Goal: Task Accomplishment & Management: Complete application form

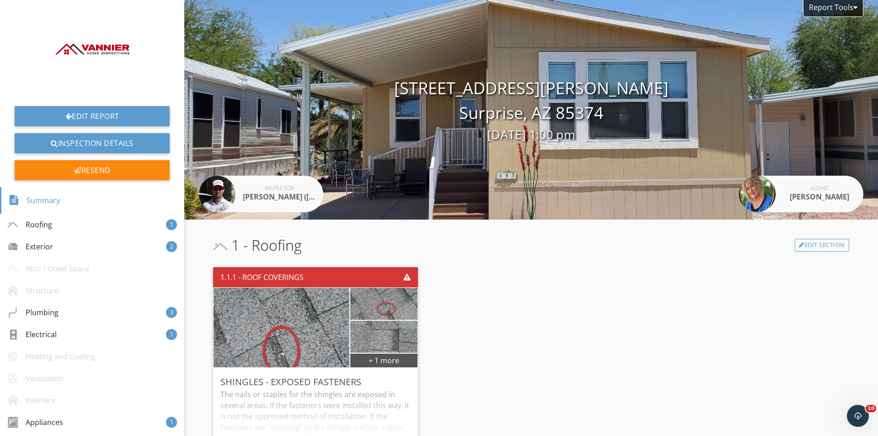
scroll to position [1234, 0]
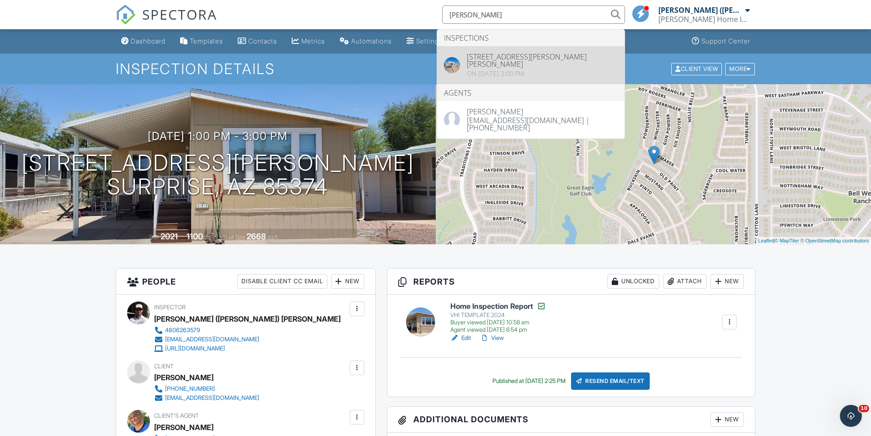
type input "Andrea Bartsch"
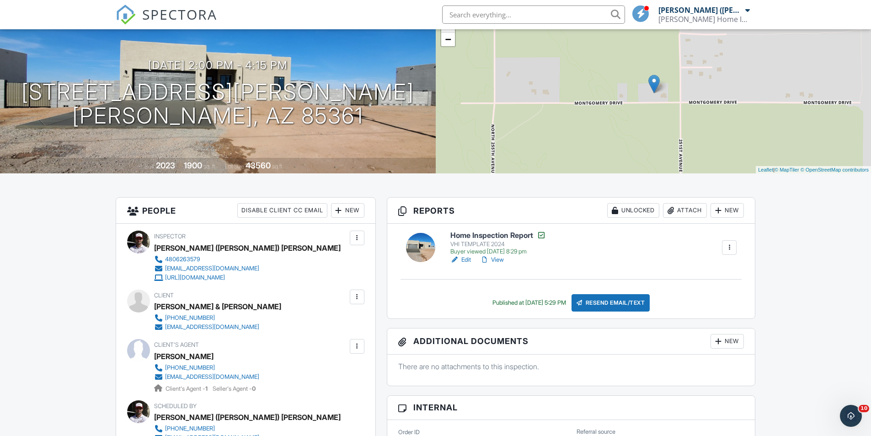
scroll to position [46, 0]
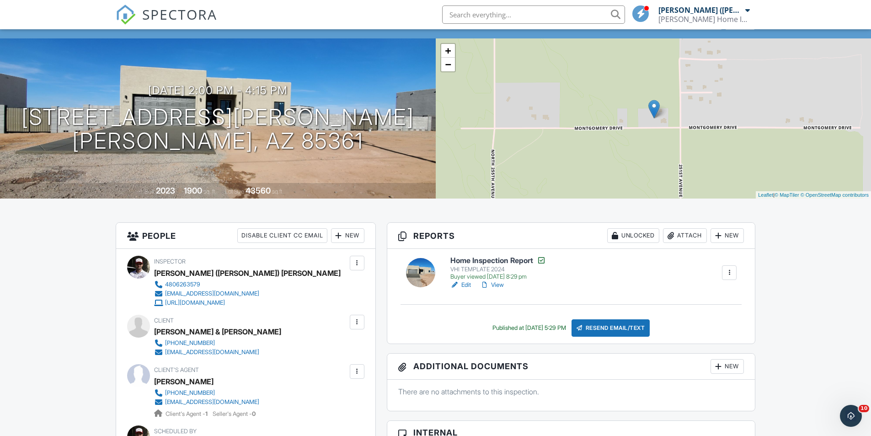
click at [500, 282] on link "View" at bounding box center [492, 284] width 24 height 9
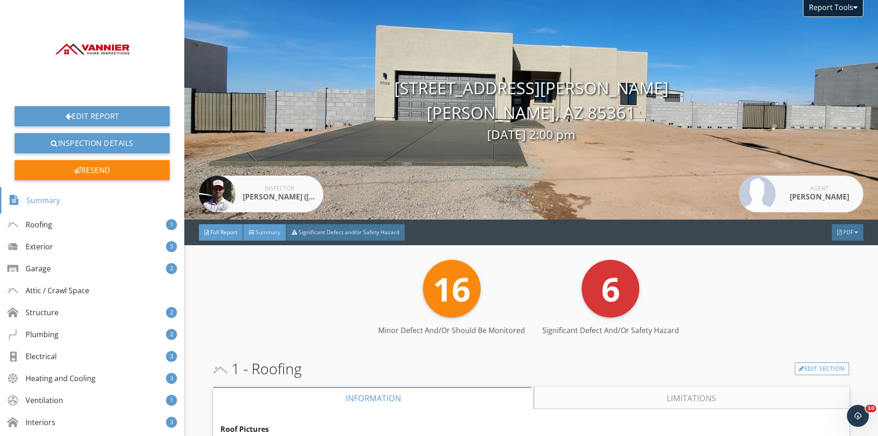
click at [266, 228] on span "Summary" at bounding box center [267, 232] width 25 height 8
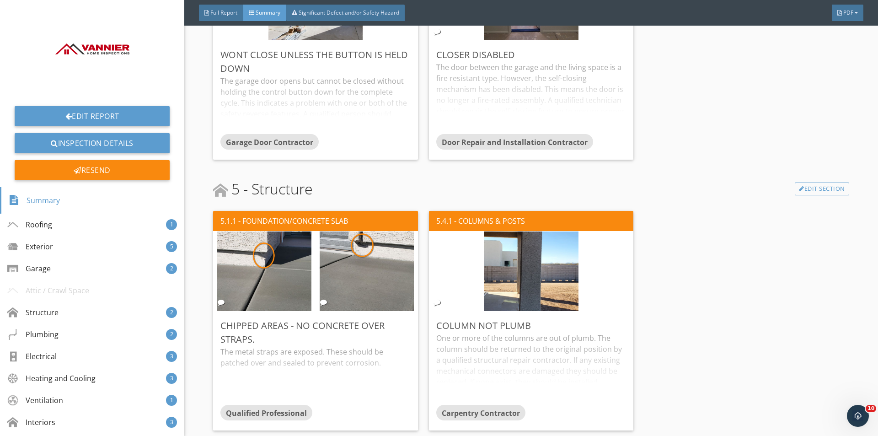
scroll to position [1097, 0]
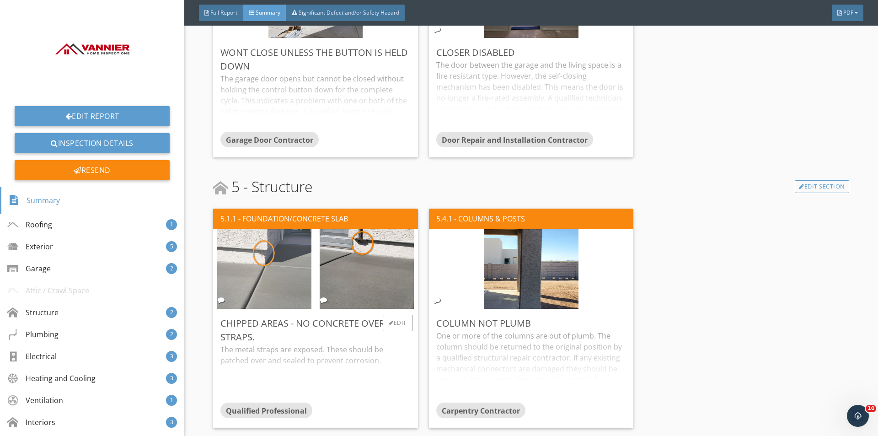
click at [260, 279] on img at bounding box center [264, 269] width 94 height 199
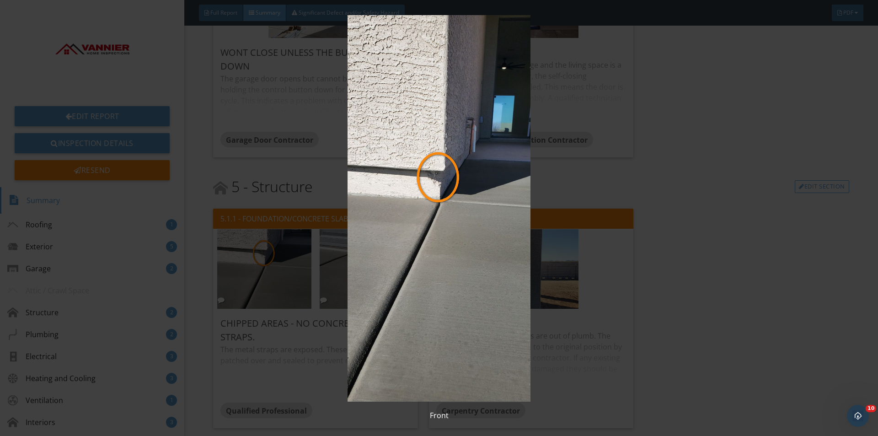
click at [449, 223] on img at bounding box center [439, 208] width 806 height 386
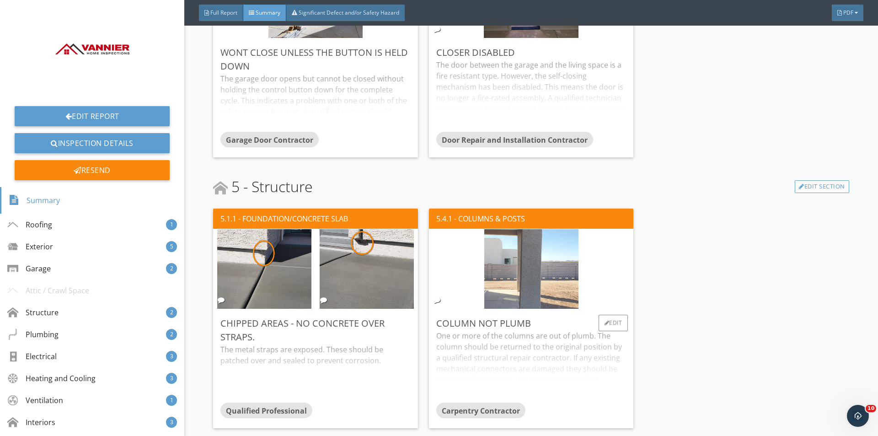
click at [518, 265] on img at bounding box center [531, 269] width 94 height 199
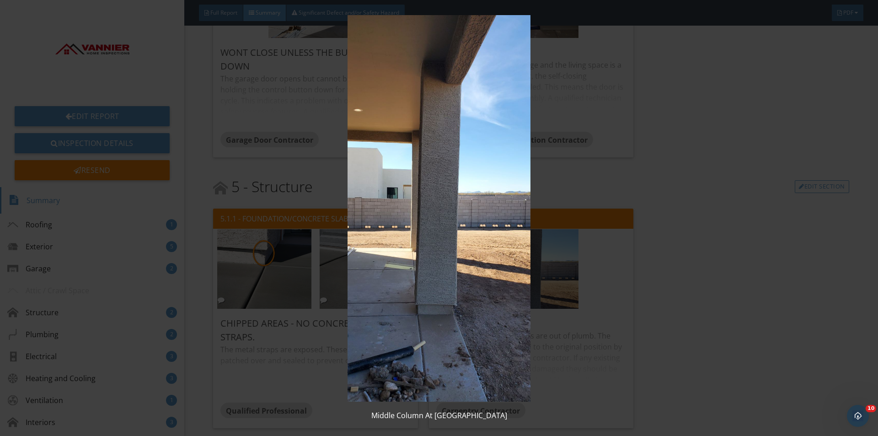
click at [486, 237] on img at bounding box center [439, 208] width 806 height 386
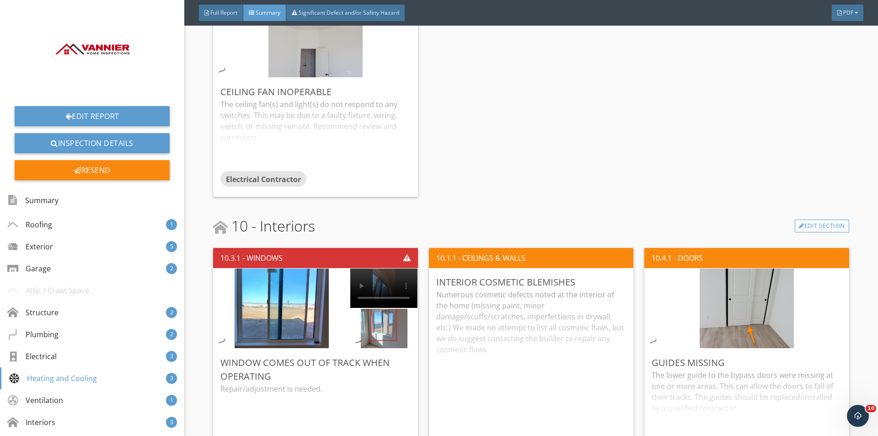
scroll to position [2559, 0]
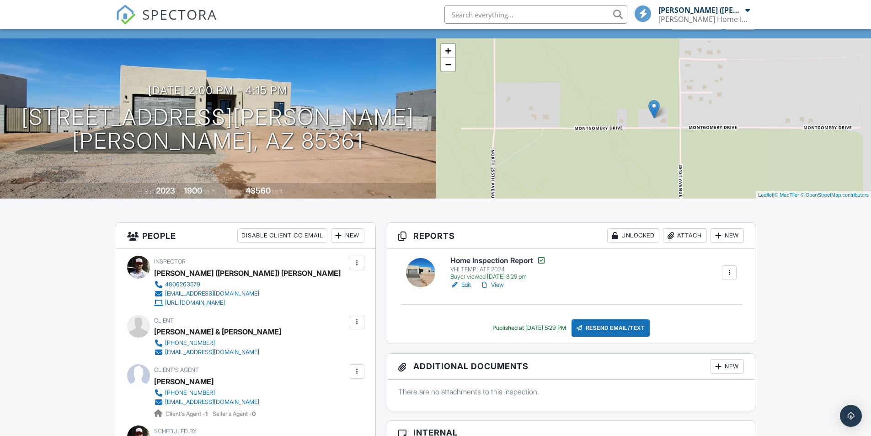
click at [154, 13] on span "SPECTORA" at bounding box center [179, 14] width 75 height 19
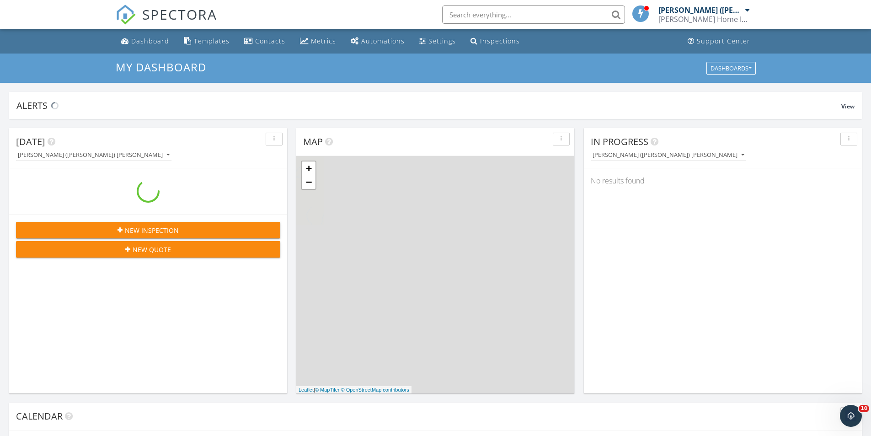
scroll to position [846, 885]
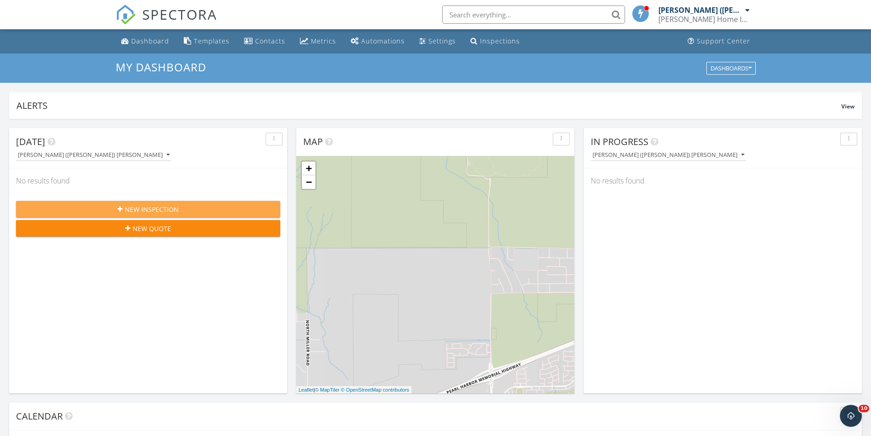
click at [206, 207] on div "New Inspection" at bounding box center [148, 209] width 250 height 10
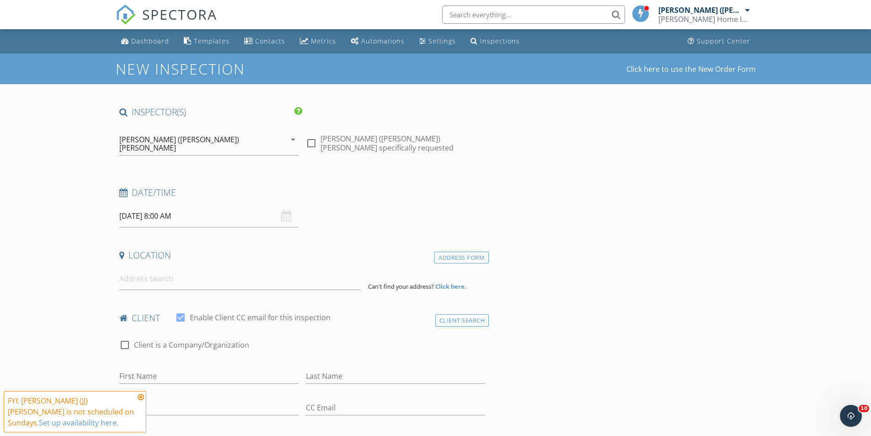
click at [149, 207] on input "09/28/2025 8:00 AM" at bounding box center [208, 216] width 179 height 22
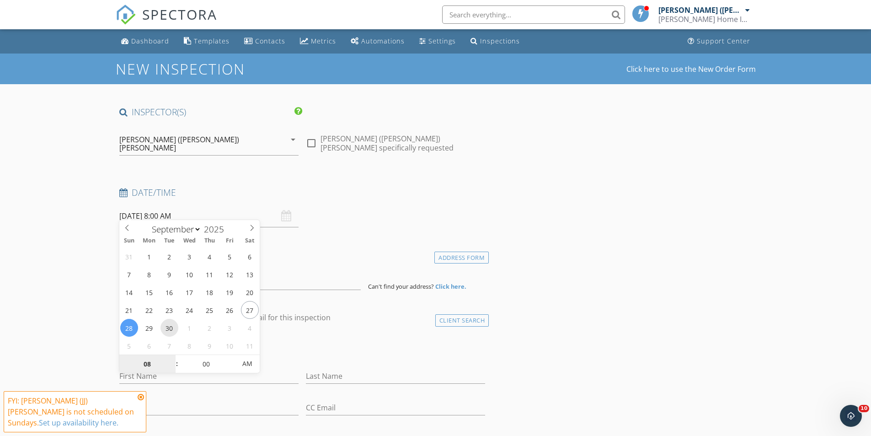
type input "09/30/2025 8:00 AM"
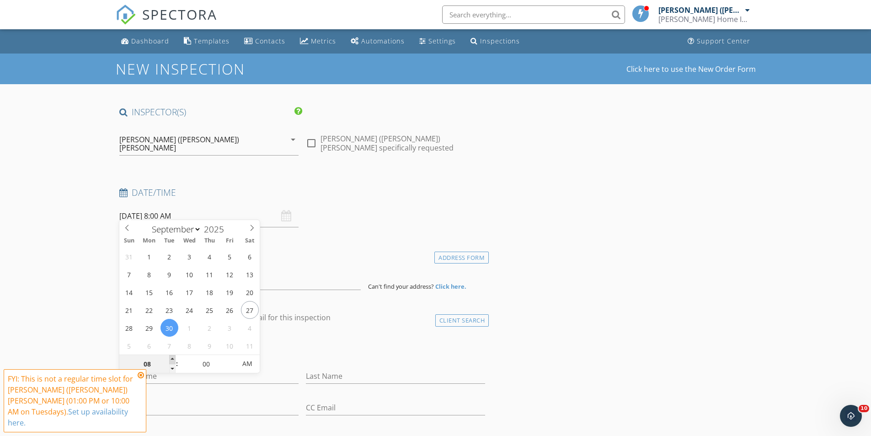
type input "09"
type input "09/30/2025 9:00 AM"
click at [175, 360] on span at bounding box center [172, 359] width 6 height 9
type input "05"
type input "09/30/2025 9:05 AM"
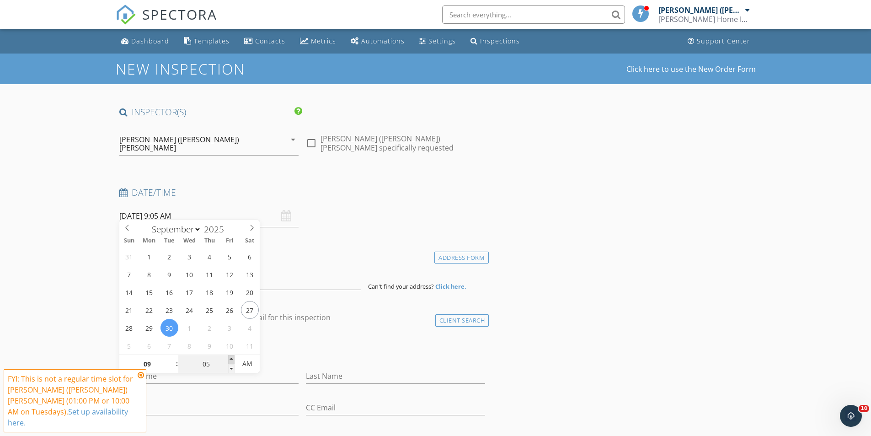
click at [231, 356] on span at bounding box center [231, 359] width 6 height 9
type input "10"
type input "09/30/2025 9:10 AM"
click at [231, 356] on span at bounding box center [231, 359] width 6 height 9
type input "15"
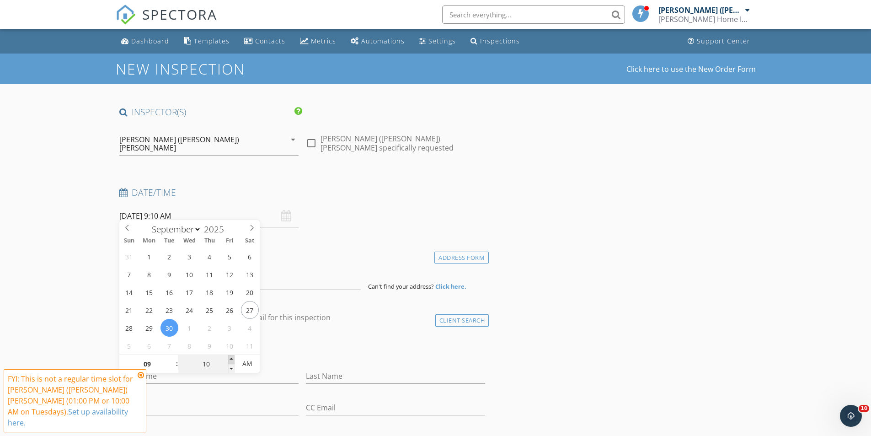
type input "09/30/2025 9:15 AM"
click at [231, 356] on span at bounding box center [231, 359] width 6 height 9
type input "20"
type input "09/30/2025 9:20 AM"
click at [231, 356] on span at bounding box center [231, 359] width 6 height 9
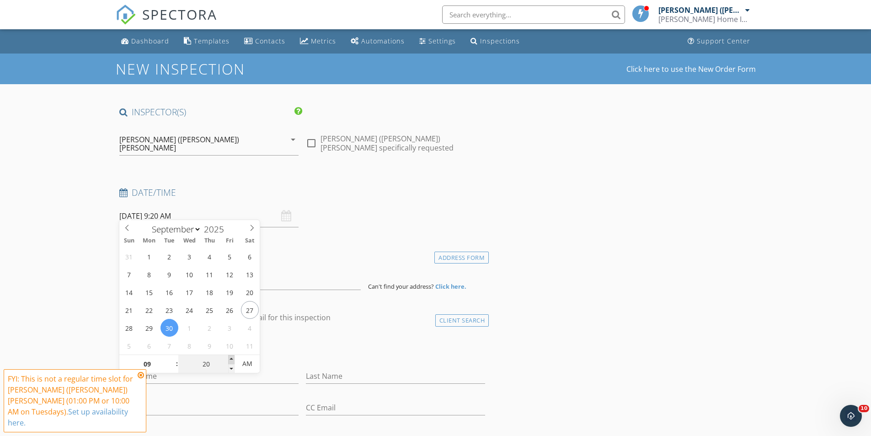
type input "25"
type input "09/30/2025 9:25 AM"
click at [231, 356] on span at bounding box center [231, 359] width 6 height 9
type input "30"
type input "09/30/2025 9:30 AM"
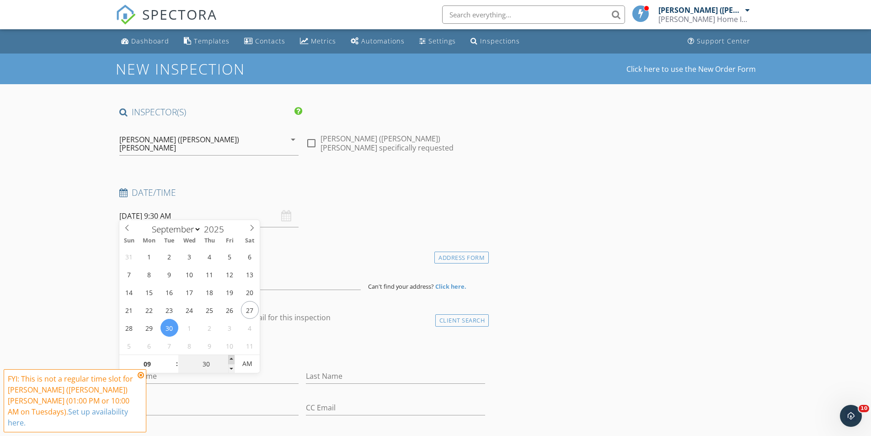
click at [231, 356] on span at bounding box center [231, 359] width 6 height 9
type input "35"
type input "09/30/2025 9:35 AM"
click at [231, 356] on span at bounding box center [231, 359] width 6 height 9
type input "30"
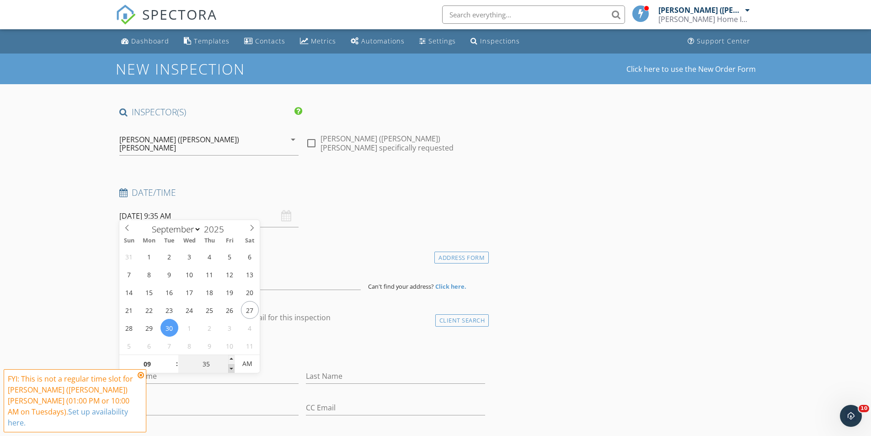
type input "09/30/2025 9:30 AM"
click at [231, 366] on span at bounding box center [231, 368] width 6 height 9
drag, startPoint x: 64, startPoint y: 275, endPoint x: 235, endPoint y: 271, distance: 171.4
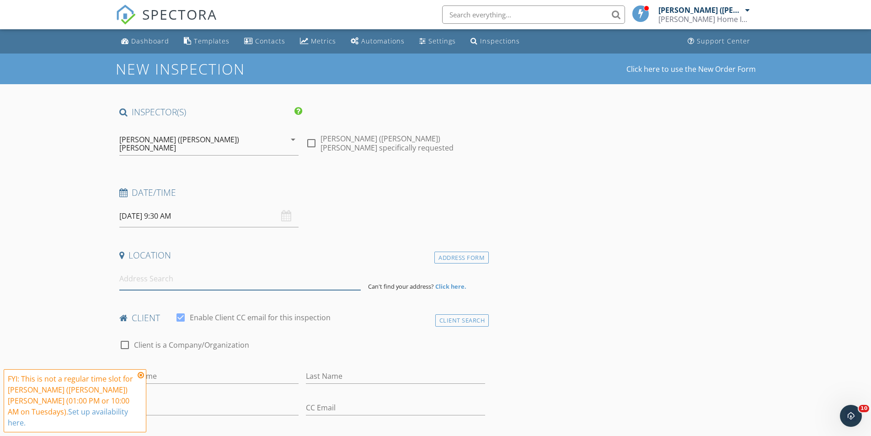
click at [157, 269] on input at bounding box center [239, 278] width 241 height 22
paste input "17937 W Weatherby Dr, Surprise, AZ 85374"
type input "17937 W Weatherby Dr, Surprise, AZ 85374, USA"
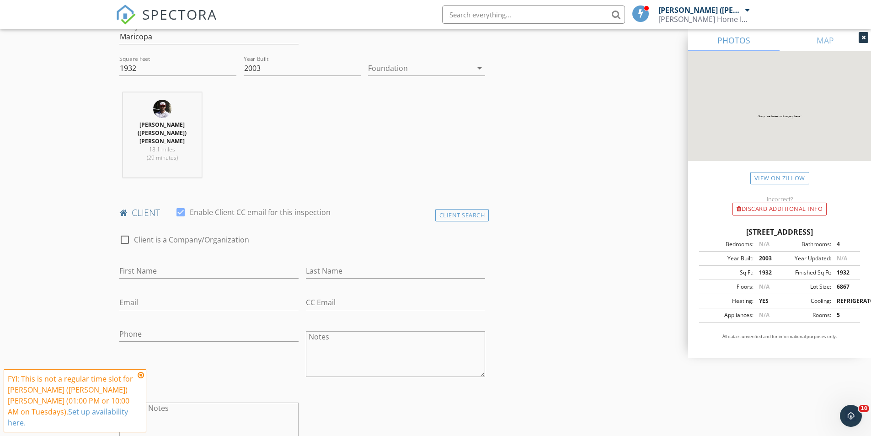
scroll to position [320, 0]
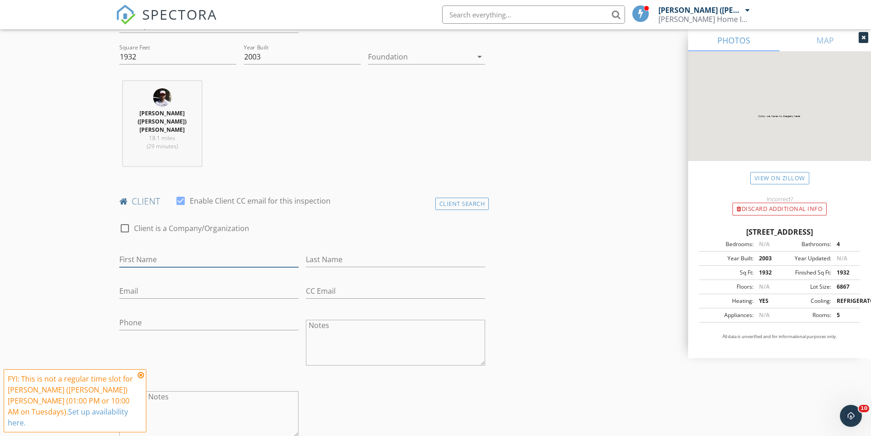
click at [182, 252] on input "First Name" at bounding box center [208, 259] width 179 height 15
paste input "Jan Greenwood & Paul Fischer forjcg@gmail.com 847 668 4900"
drag, startPoint x: 250, startPoint y: 234, endPoint x: 347, endPoint y: 235, distance: 97.8
click at [347, 235] on div "check_box_outline_blank Client is a Company/Organization First Name Jan Greenwo…" at bounding box center [302, 331] width 373 height 237
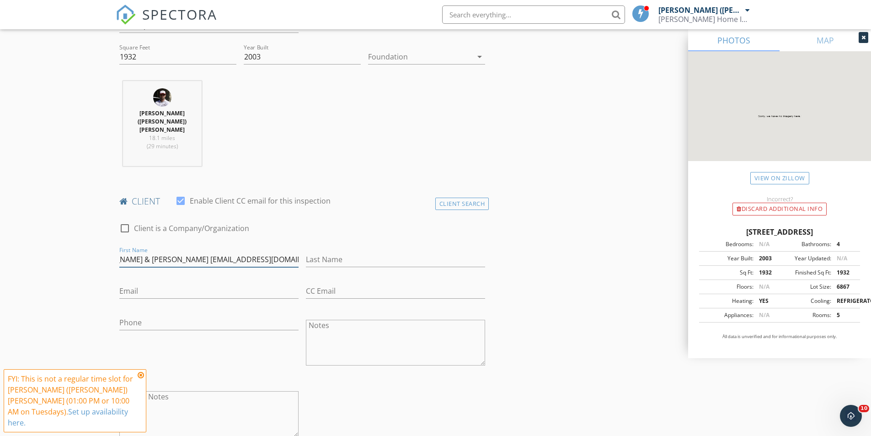
scroll to position [0, 0]
type input "Jan Greenwood & Paul Fischer forjcg@gmail.com"
click at [171, 315] on input "Phone" at bounding box center [208, 322] width 179 height 15
paste input "847-668-4900"
type input "847-668-4900"
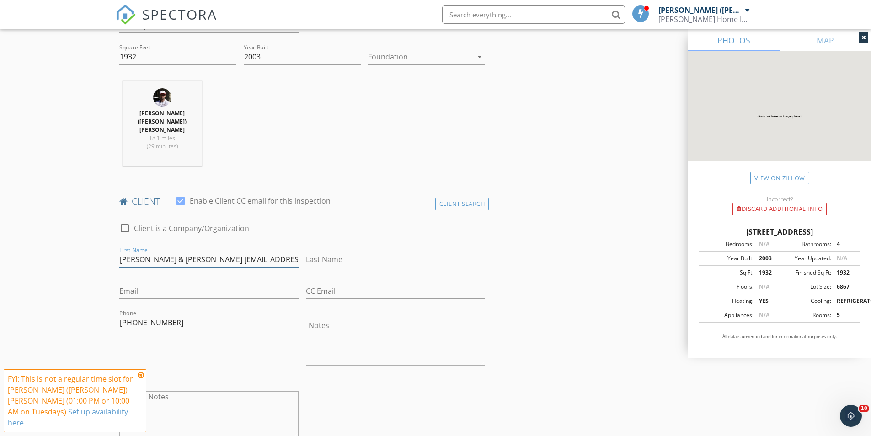
drag, startPoint x: 221, startPoint y: 234, endPoint x: 316, endPoint y: 233, distance: 95.5
click at [316, 233] on div "check_box_outline_blank Client is a Company/Organization First Name Jan Greenwo…" at bounding box center [302, 331] width 373 height 237
type input "Jan Greenwood & Paul Fischer"
click at [220, 283] on input "Email" at bounding box center [208, 290] width 179 height 15
paste input "forjcg@gmail.com"
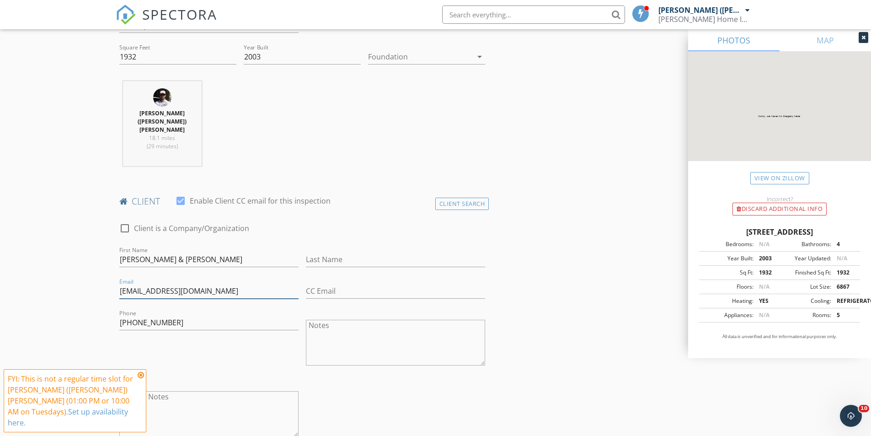
type input "forjcg@gmail.com"
drag, startPoint x: 172, startPoint y: 235, endPoint x: 248, endPoint y: 236, distance: 75.9
click at [248, 252] on input "Jan Greenwood & Paul Fischer" at bounding box center [208, 259] width 179 height 15
drag, startPoint x: 130, startPoint y: 237, endPoint x: 194, endPoint y: 235, distance: 64.0
click at [191, 252] on input "Jan Greenwood" at bounding box center [208, 259] width 179 height 15
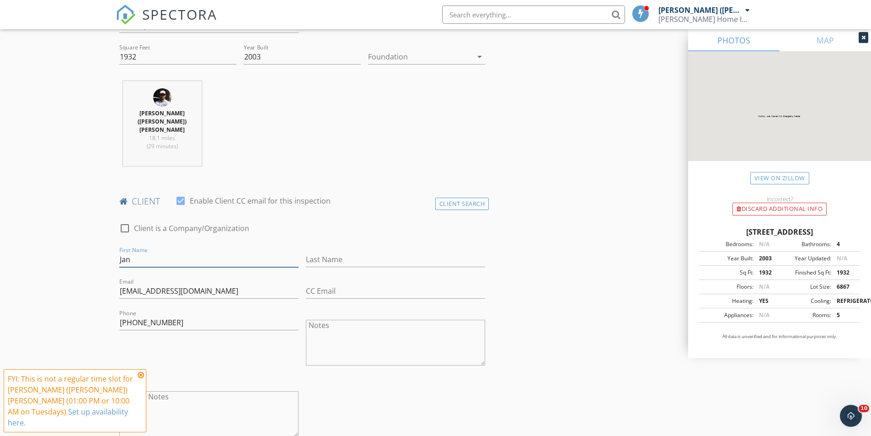
type input "Jan"
click at [353, 252] on input "Last Name" at bounding box center [395, 259] width 179 height 15
paste input "Greenwood"
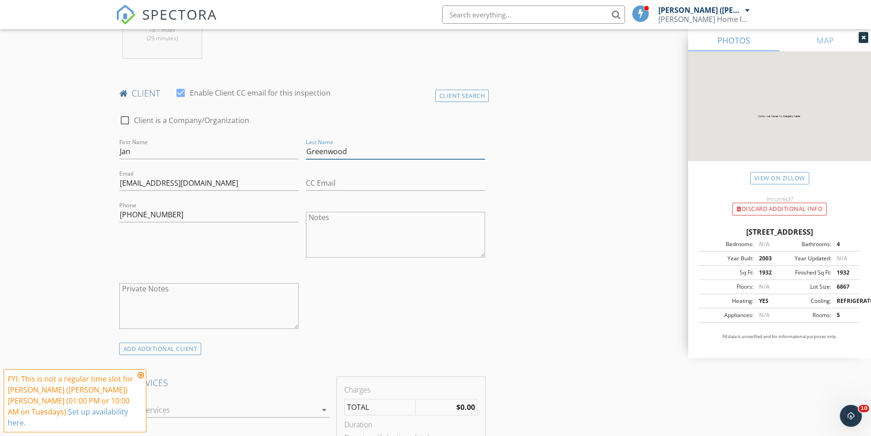
scroll to position [457, 0]
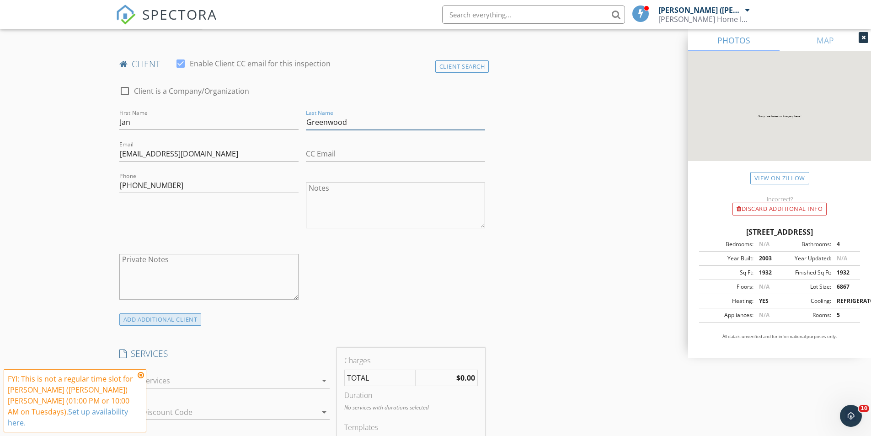
type input "Greenwood"
click at [167, 313] on div "ADD ADDITIONAL client" at bounding box center [160, 319] width 82 height 12
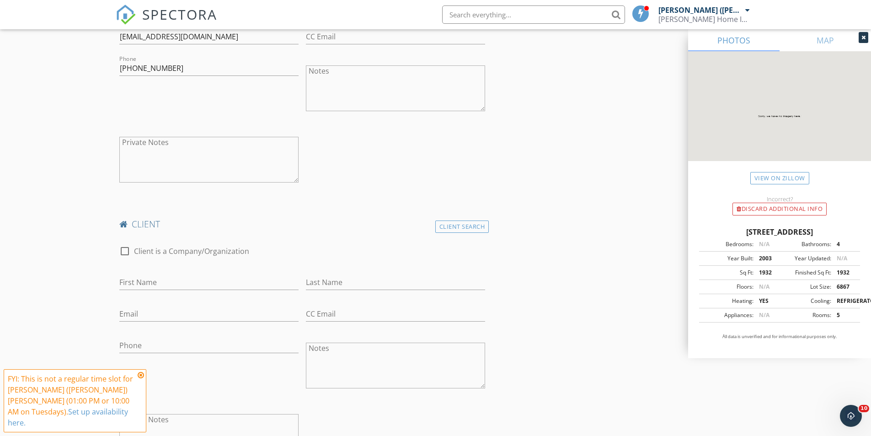
scroll to position [594, 0]
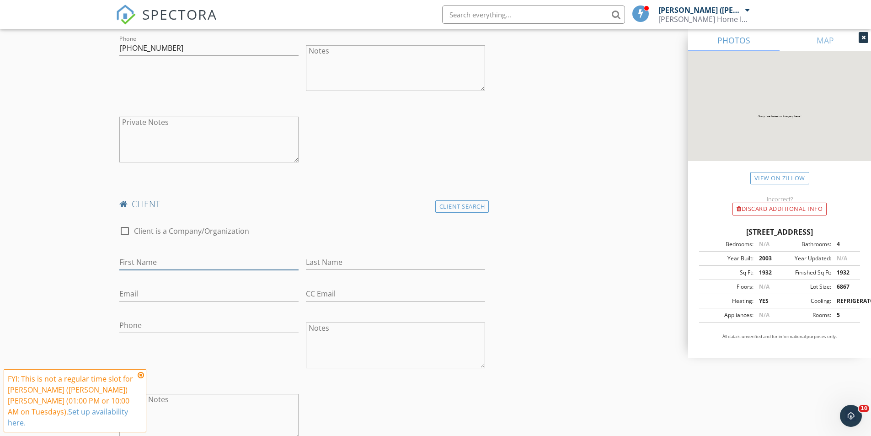
click at [142, 255] on input "First Name" at bounding box center [208, 262] width 179 height 15
paste input "Paul Fischer"
drag, startPoint x: 143, startPoint y: 236, endPoint x: 203, endPoint y: 240, distance: 60.0
click at [197, 255] on input "Paul Fischer" at bounding box center [208, 262] width 179 height 15
type input "Paul"
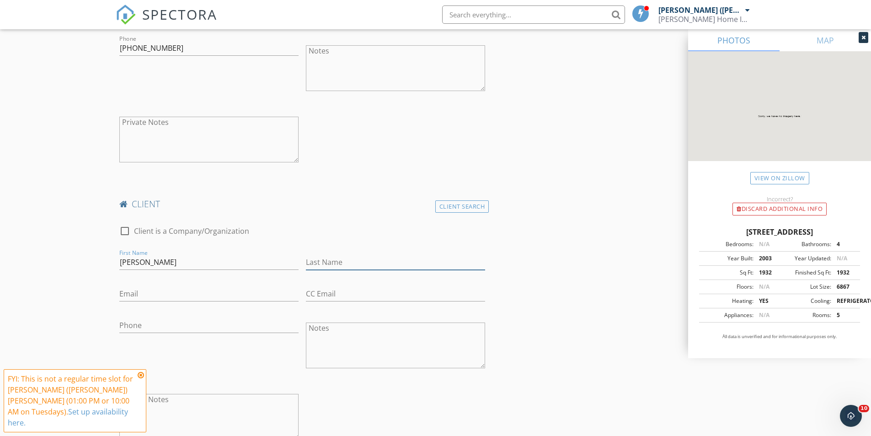
click at [367, 255] on input "Last Name" at bounding box center [395, 262] width 179 height 15
paste input "Fischer"
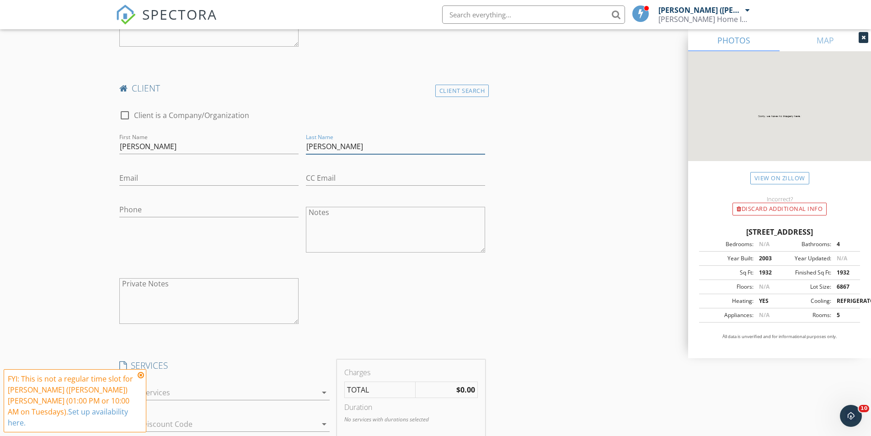
scroll to position [777, 0]
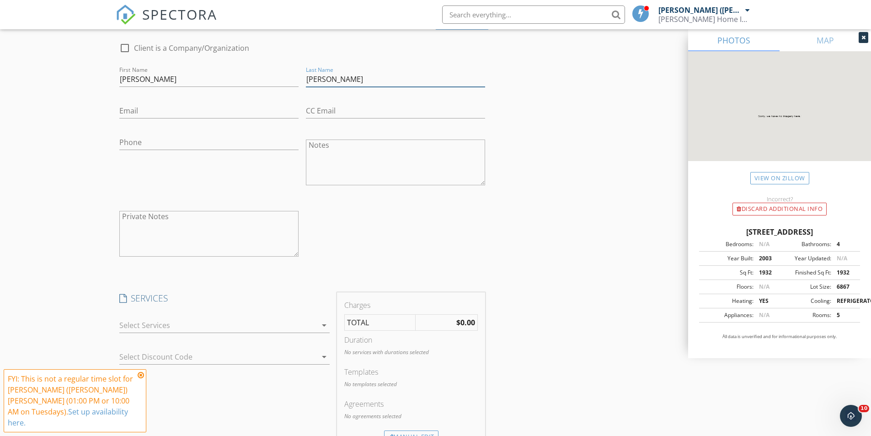
type input "Fischer"
click at [183, 318] on div at bounding box center [217, 325] width 197 height 15
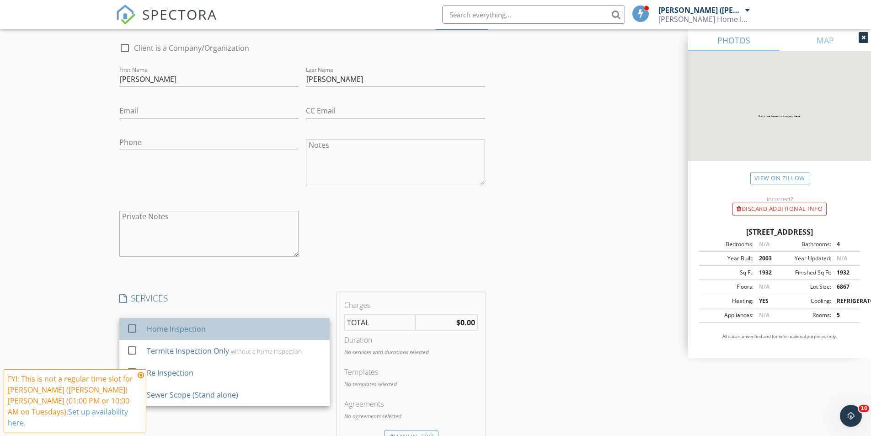
click at [170, 323] on div "Home Inspection" at bounding box center [175, 328] width 59 height 11
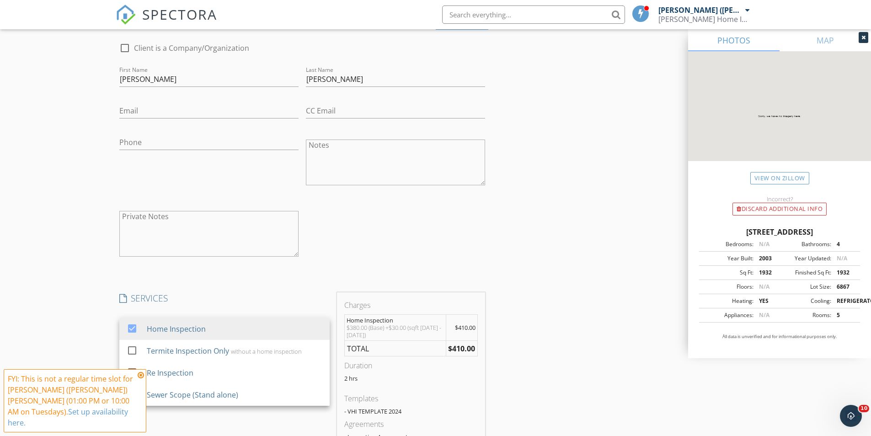
click at [72, 293] on div "New Inspection Click here to use the New Order Form INSPECTOR(S) check_box Alis…" at bounding box center [435, 245] width 871 height 1939
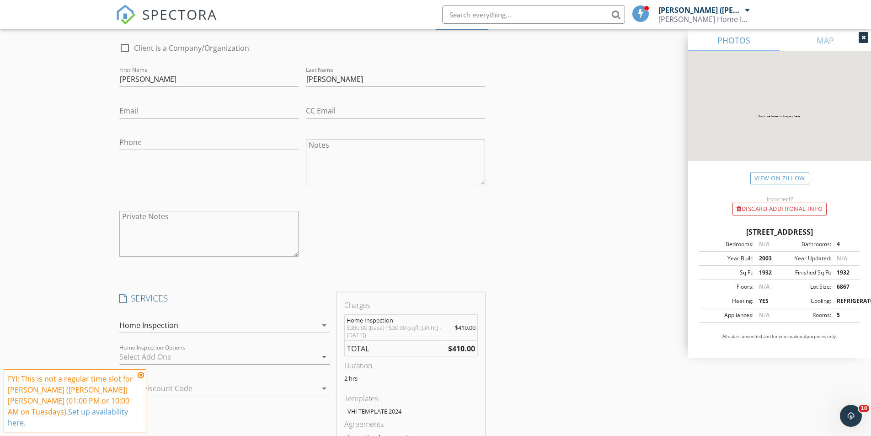
click at [150, 349] on div at bounding box center [217, 356] width 197 height 15
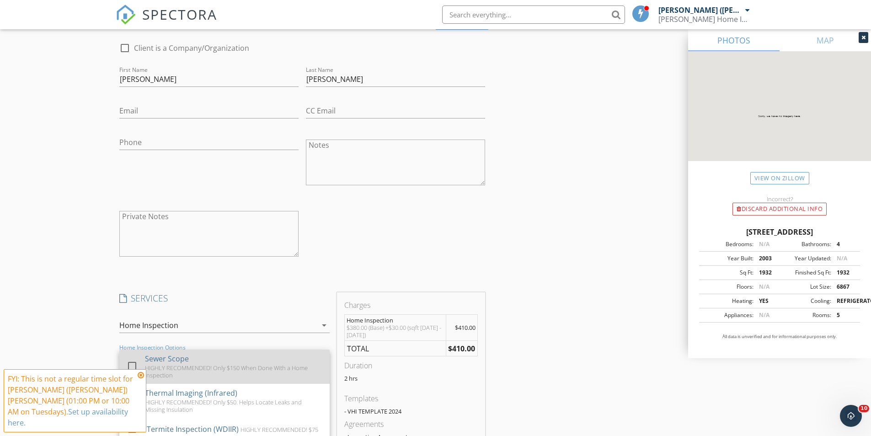
click at [147, 353] on div "Sewer Scope" at bounding box center [167, 358] width 44 height 11
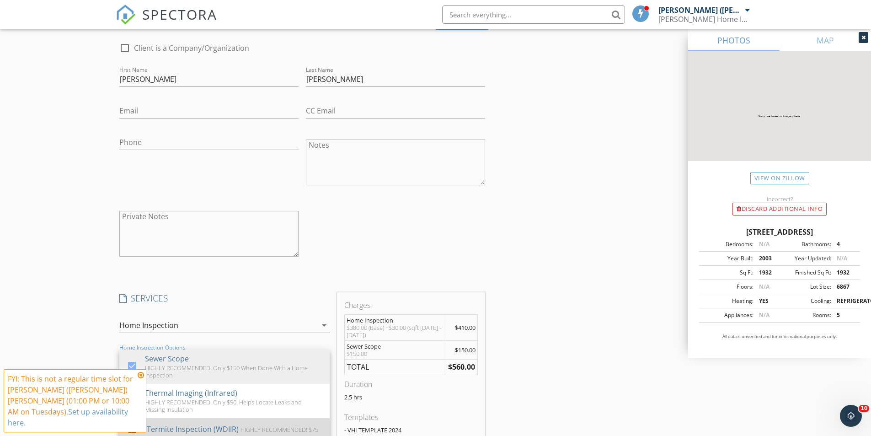
click at [163, 423] on div "Termite Inspection (WDIIR)" at bounding box center [192, 428] width 92 height 11
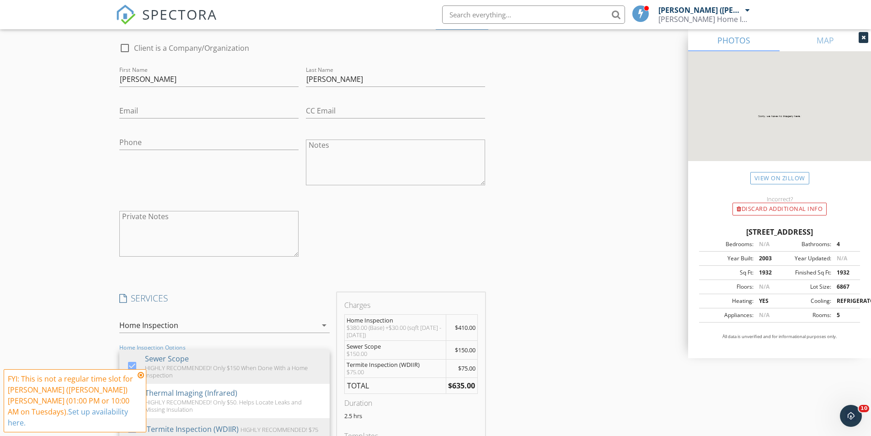
click at [88, 288] on div "New Inspection Click here to use the New Order Form INSPECTOR(S) check_box Alis…" at bounding box center [435, 264] width 871 height 1976
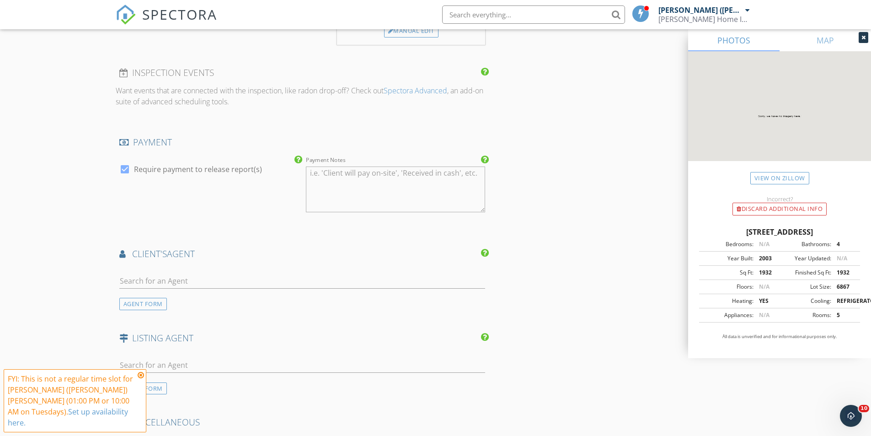
scroll to position [1234, 0]
click at [158, 273] on input "text" at bounding box center [302, 280] width 366 height 15
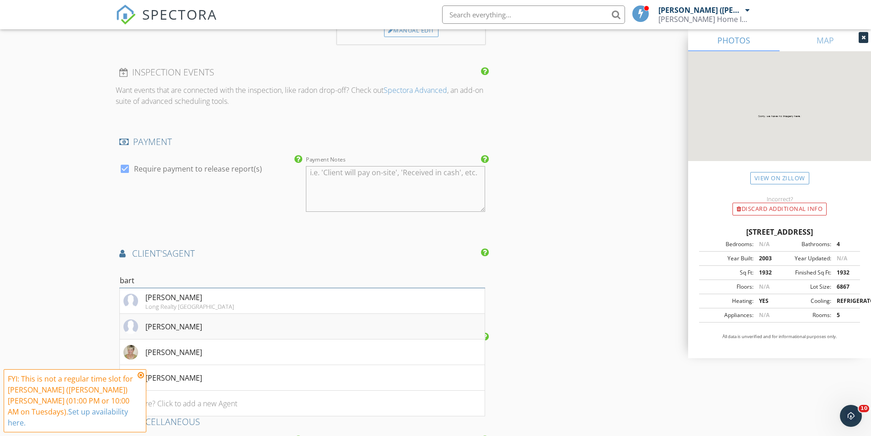
type input "bart"
click at [184, 319] on div "Andrea Bartsch" at bounding box center [162, 326] width 79 height 15
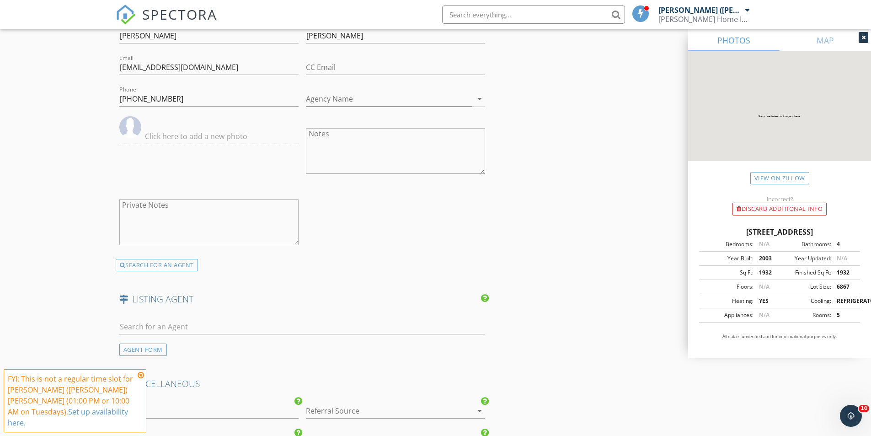
scroll to position [1508, 0]
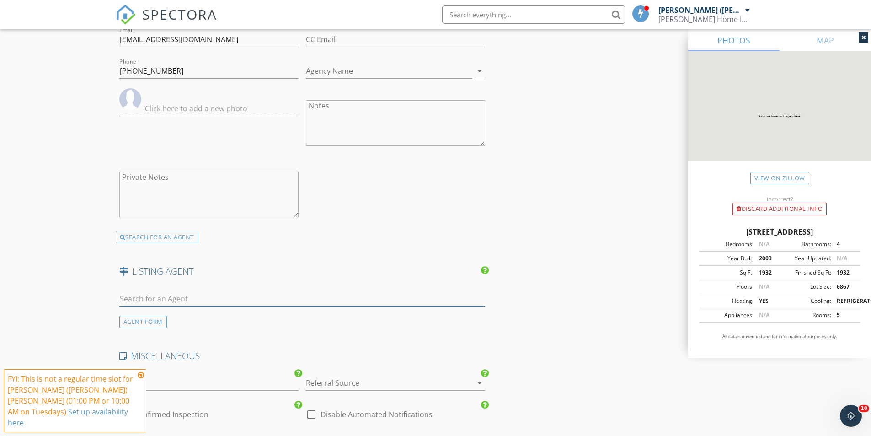
click at [164, 291] on input "text" at bounding box center [302, 298] width 366 height 15
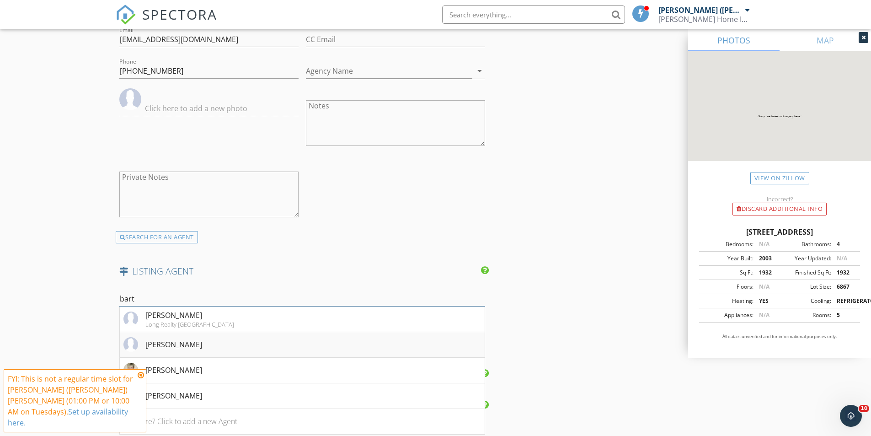
type input "bart"
click at [182, 339] on div "Andrea Bartsch" at bounding box center [173, 344] width 57 height 11
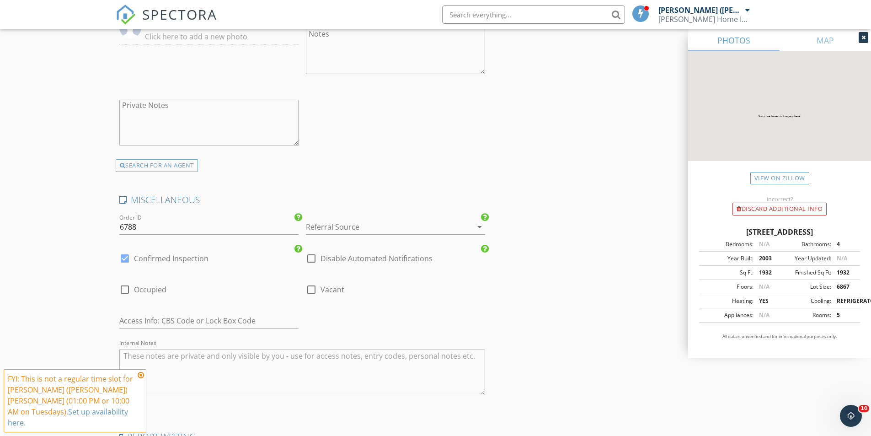
scroll to position [1874, 0]
click at [308, 280] on div at bounding box center [311, 288] width 16 height 16
checkbox input "true"
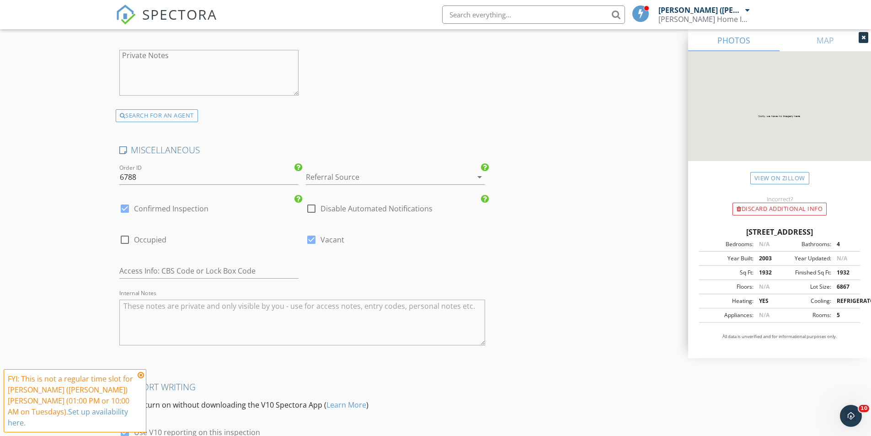
scroll to position [1985, 0]
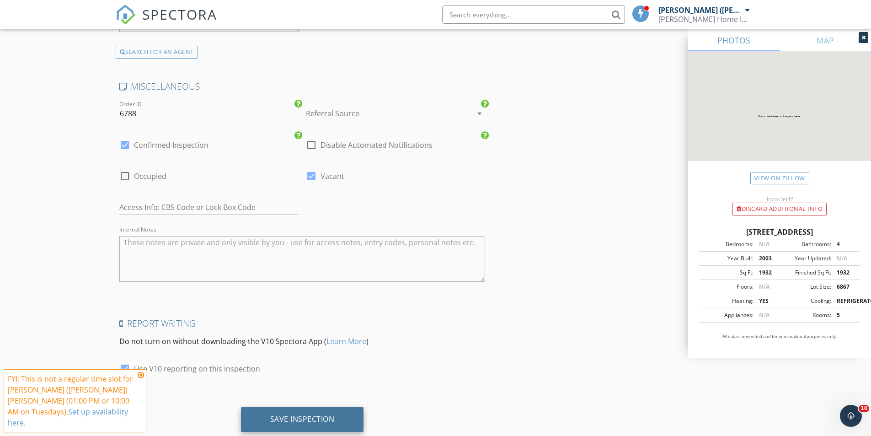
click at [290, 407] on div "Save Inspection" at bounding box center [302, 419] width 123 height 25
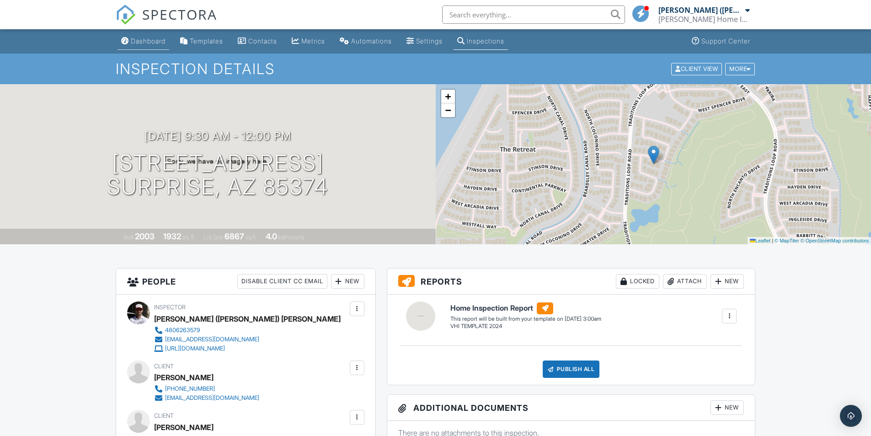
click at [142, 37] on div "Dashboard" at bounding box center [148, 41] width 35 height 8
